Goal: Task Accomplishment & Management: Complete application form

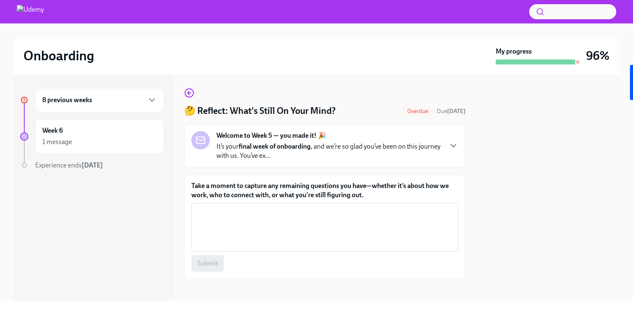
click at [70, 106] on div "8 previous weeks" at bounding box center [99, 100] width 129 height 24
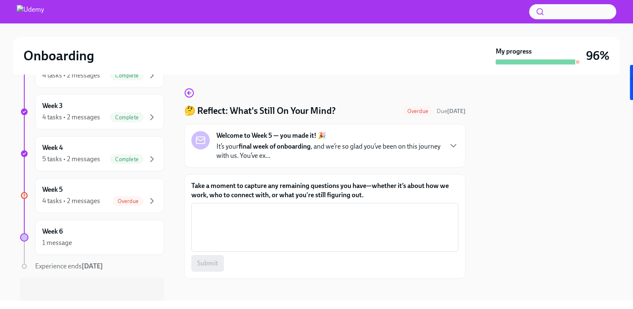
scroll to position [254, 0]
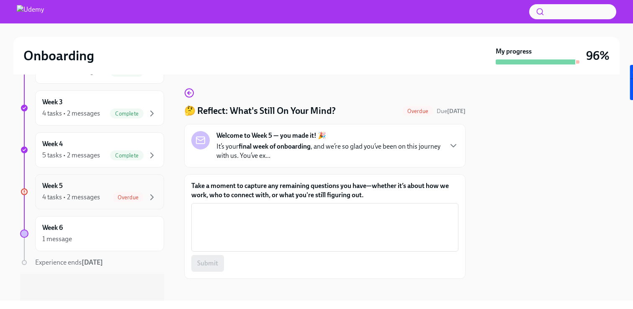
click at [83, 194] on div "4 tasks • 2 messages" at bounding box center [71, 197] width 58 height 9
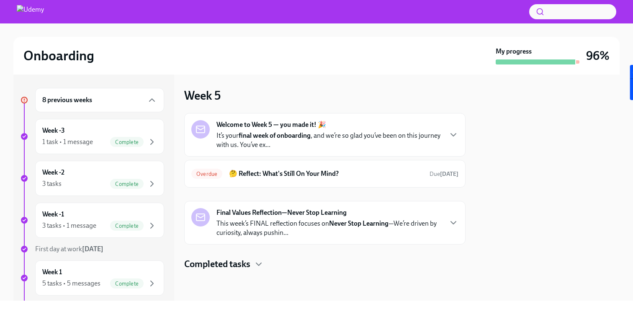
click at [312, 126] on strong "Welcome to Week 5 — you made it! 🎉" at bounding box center [271, 124] width 110 height 9
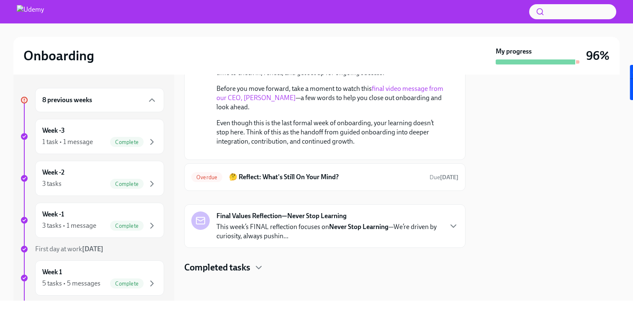
scroll to position [146, 0]
click at [300, 182] on h6 "🤔 Reflect: What's Still On Your Mind?" at bounding box center [326, 177] width 194 height 9
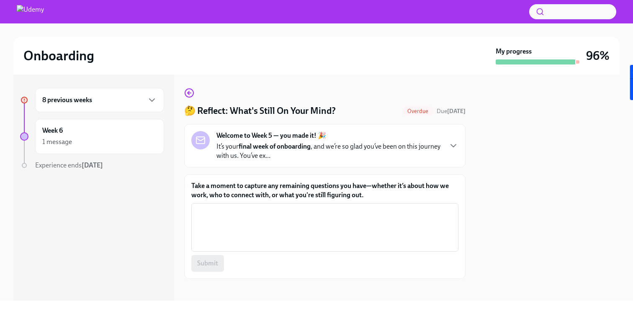
scroll to position [5, 0]
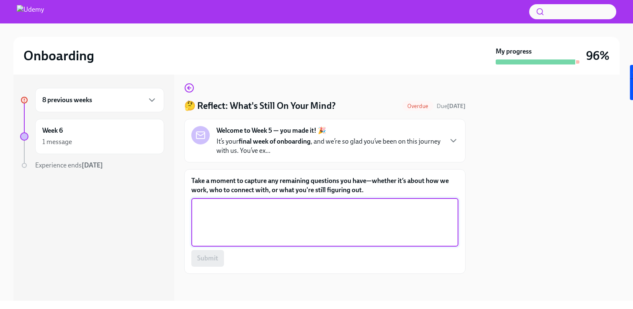
click at [300, 217] on textarea "Take a moment to capture any remaining questions you have—whether it’s about ho…" at bounding box center [324, 222] width 257 height 40
type textarea "N/A"
click at [200, 263] on button "Submit" at bounding box center [207, 258] width 33 height 17
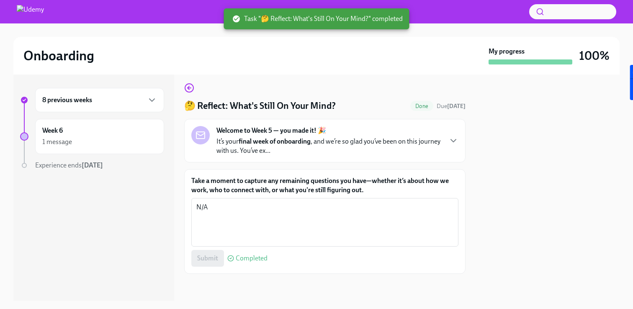
click at [113, 98] on div "8 previous weeks" at bounding box center [99, 100] width 115 height 10
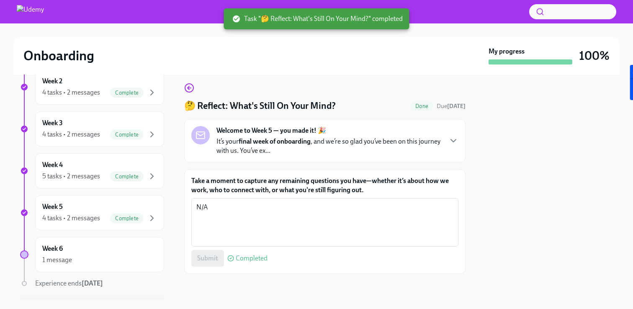
scroll to position [254, 0]
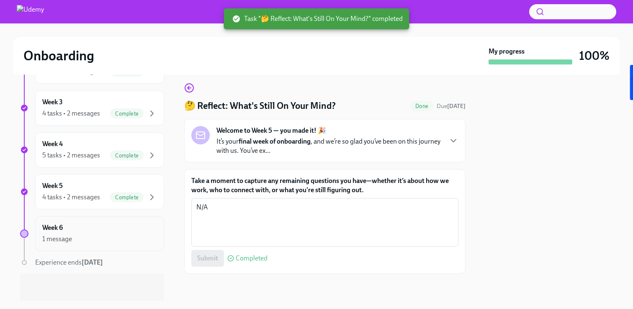
click at [111, 227] on div "Week 6 1 message" at bounding box center [99, 233] width 115 height 21
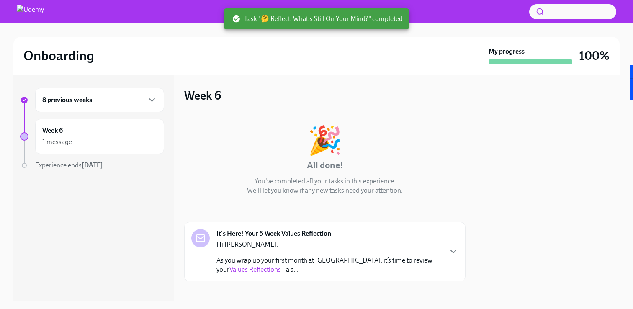
scroll to position [8, 0]
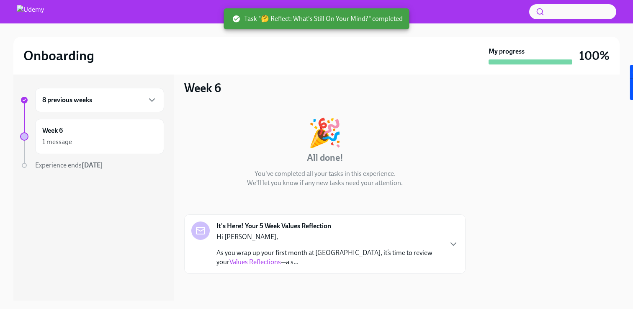
click at [303, 237] on p "Hi [PERSON_NAME]," at bounding box center [328, 236] width 225 height 9
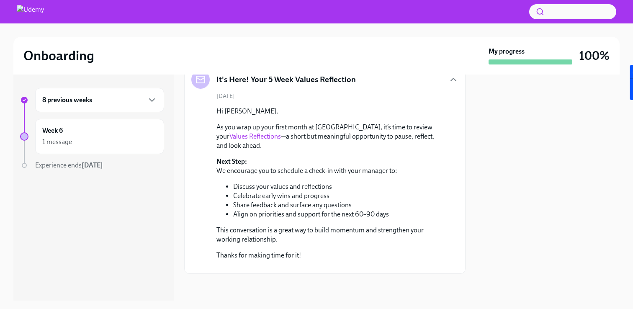
scroll to position [141, 0]
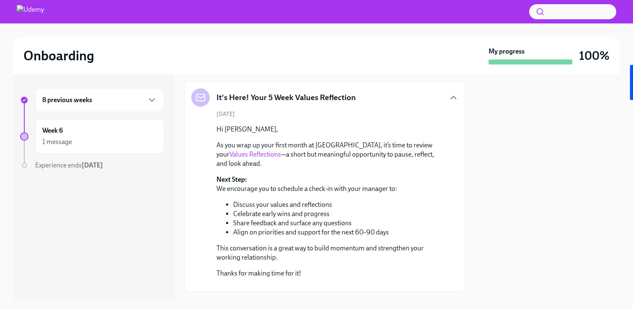
click at [237, 152] on link "Values Reflections" at bounding box center [254, 154] width 51 height 8
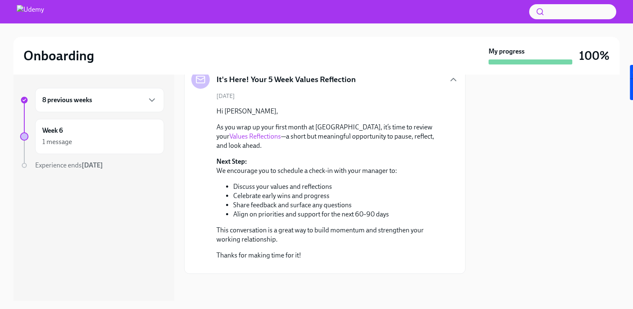
scroll to position [214, 0]
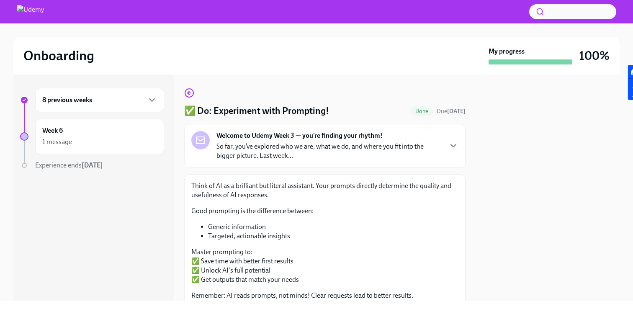
click at [129, 101] on div "8 previous weeks" at bounding box center [99, 100] width 115 height 10
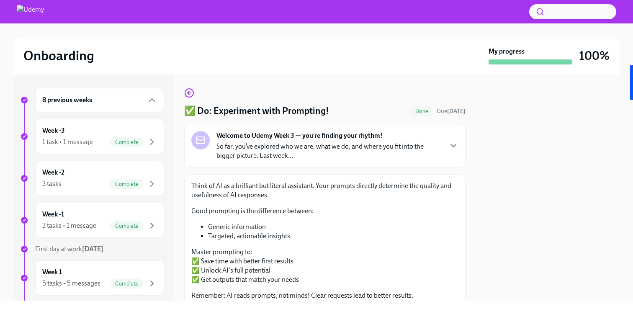
click at [37, 6] on img at bounding box center [30, 11] width 27 height 13
